Goal: Find specific page/section: Find specific page/section

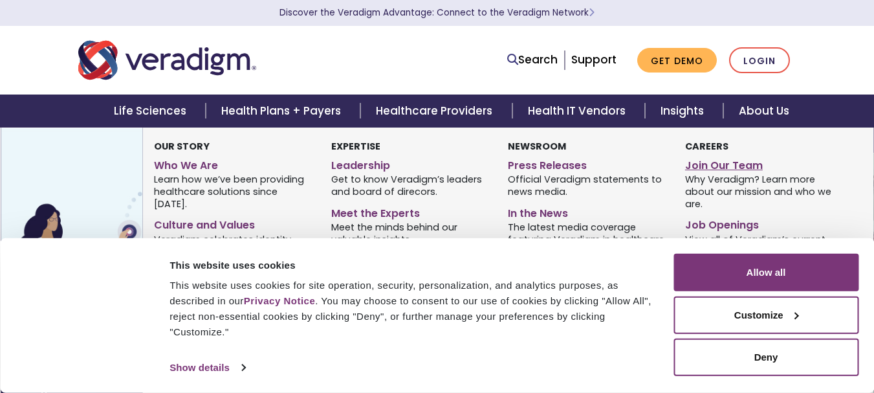
click at [715, 165] on link "Join Our Team" at bounding box center [763, 163] width 157 height 19
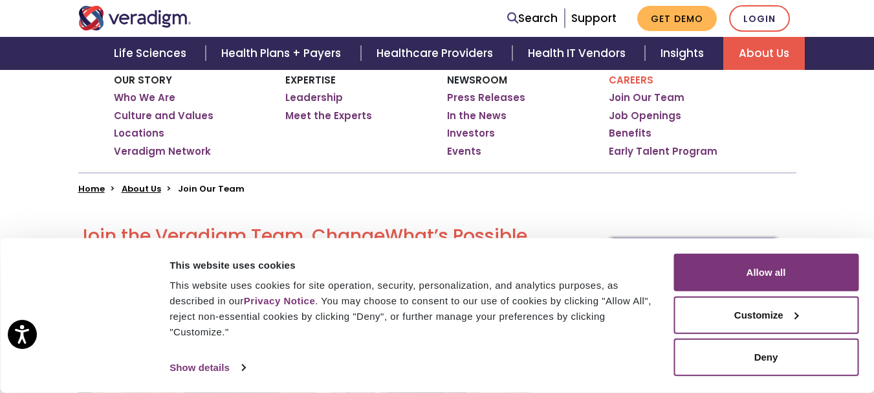
scroll to position [223, 0]
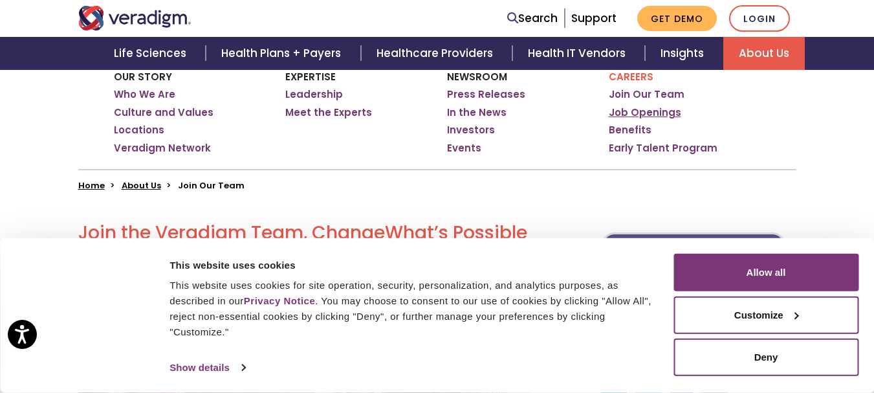
click at [664, 112] on link "Job Openings" at bounding box center [645, 112] width 72 height 13
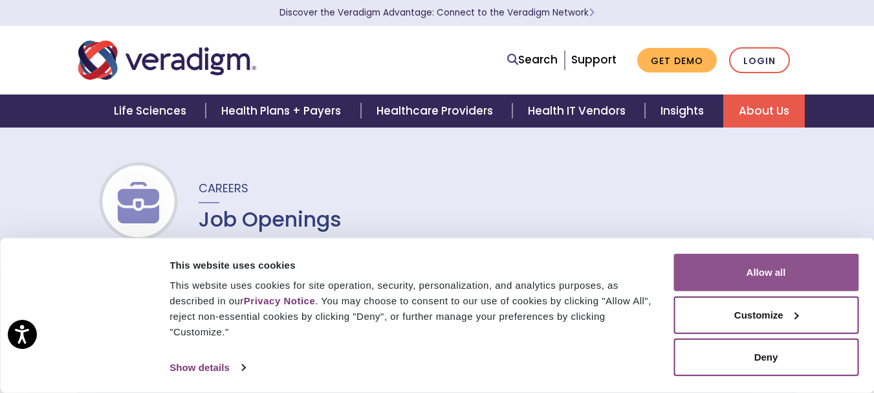
click at [725, 270] on button "Allow all" at bounding box center [765, 273] width 185 height 38
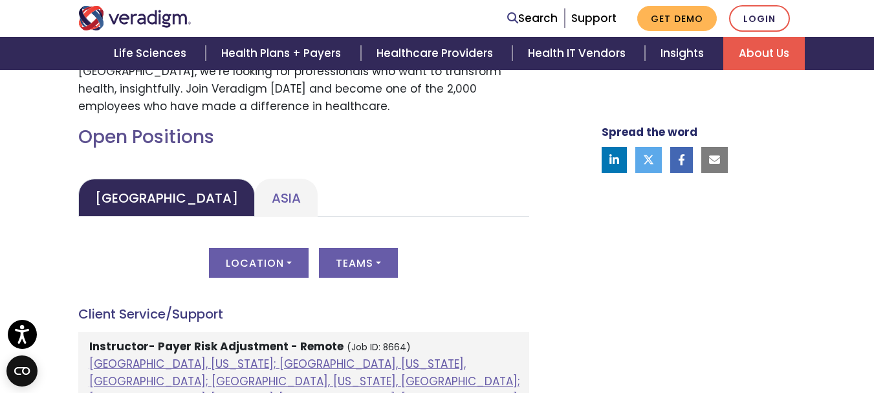
scroll to position [561, 0]
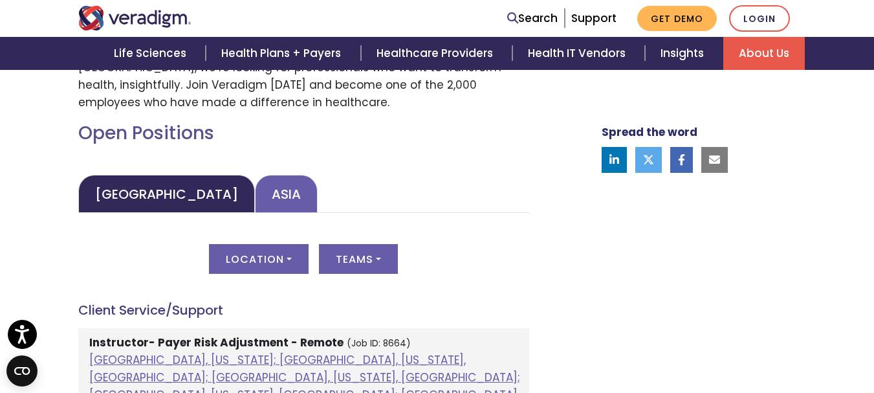
click at [255, 191] on link "Asia" at bounding box center [286, 194] width 63 height 38
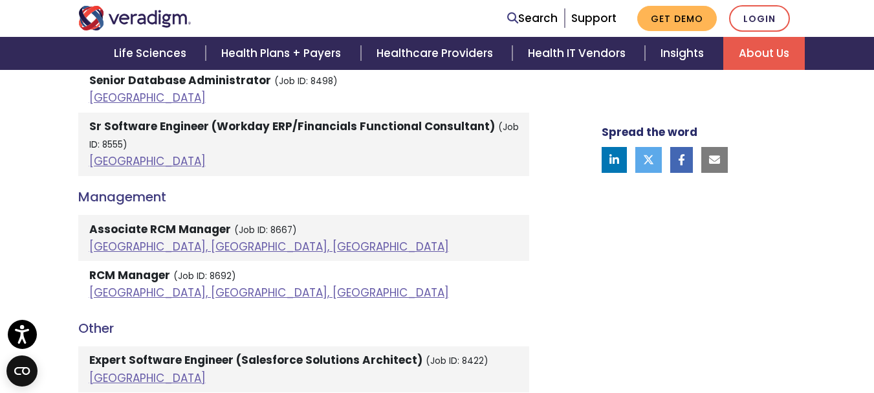
scroll to position [2296, 0]
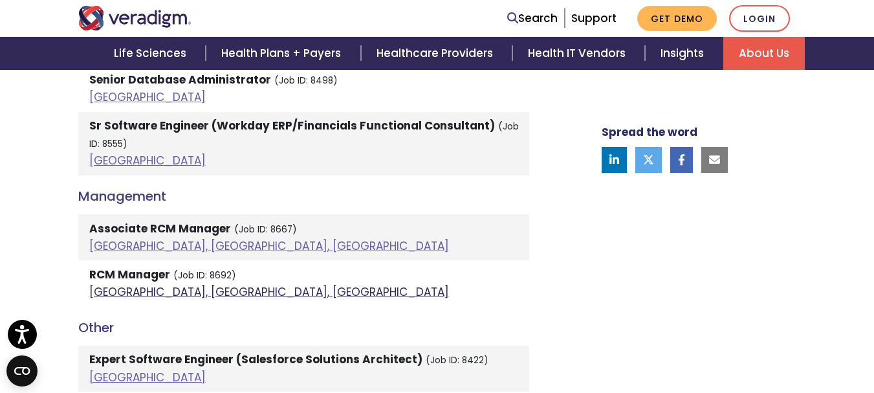
click at [123, 284] on link "Pune, Maharashtra, India" at bounding box center [269, 292] width 360 height 16
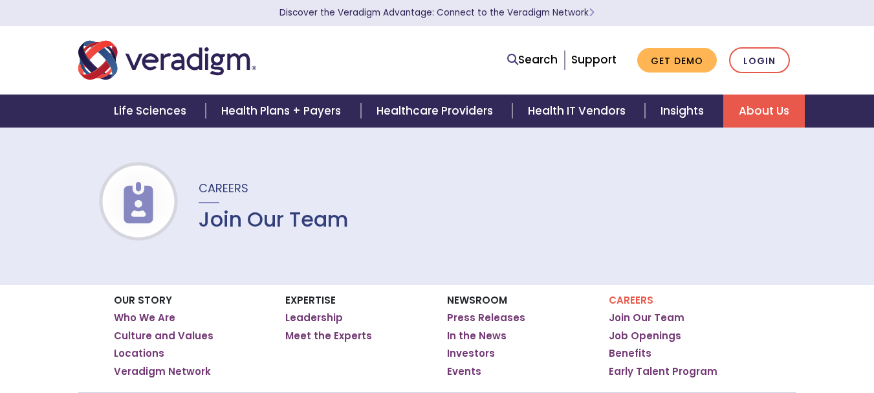
scroll to position [223, 0]
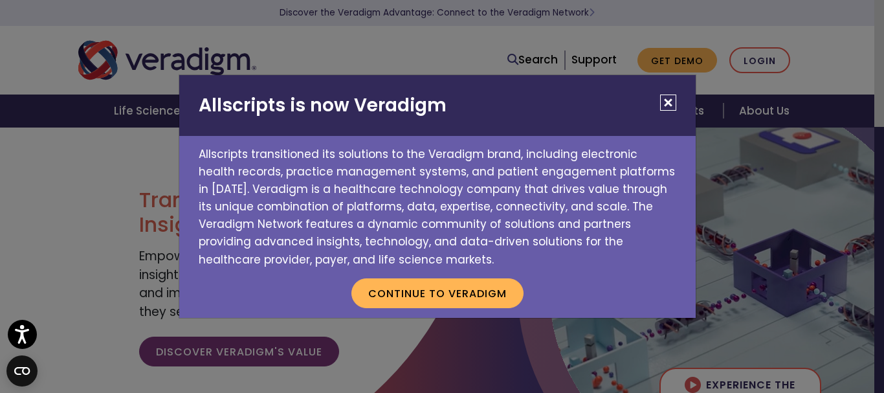
click at [664, 99] on button "Close" at bounding box center [668, 102] width 16 height 16
